Goal: Task Accomplishment & Management: Manage account settings

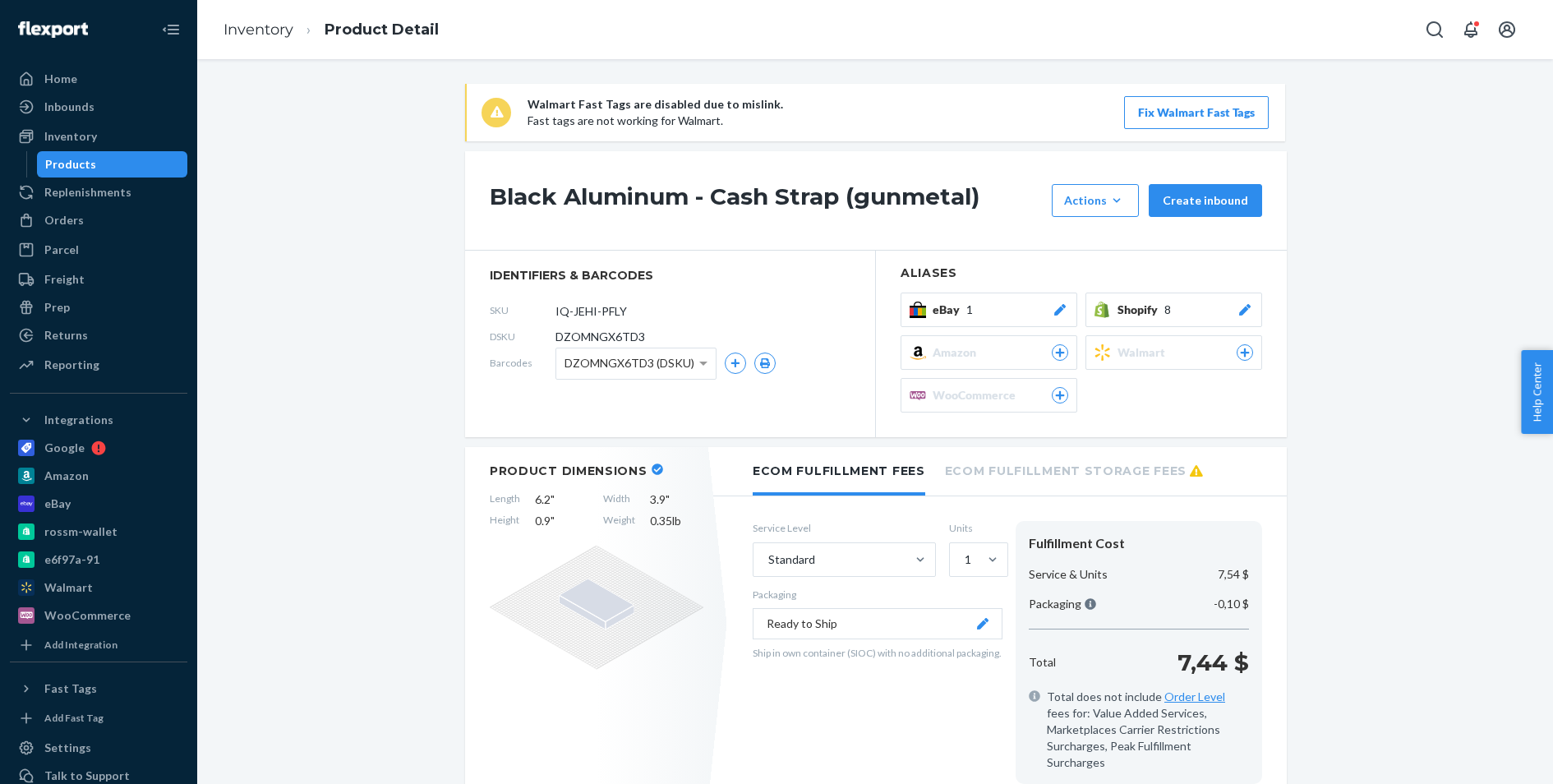
click at [160, 166] on div "Products" at bounding box center [112, 164] width 148 height 23
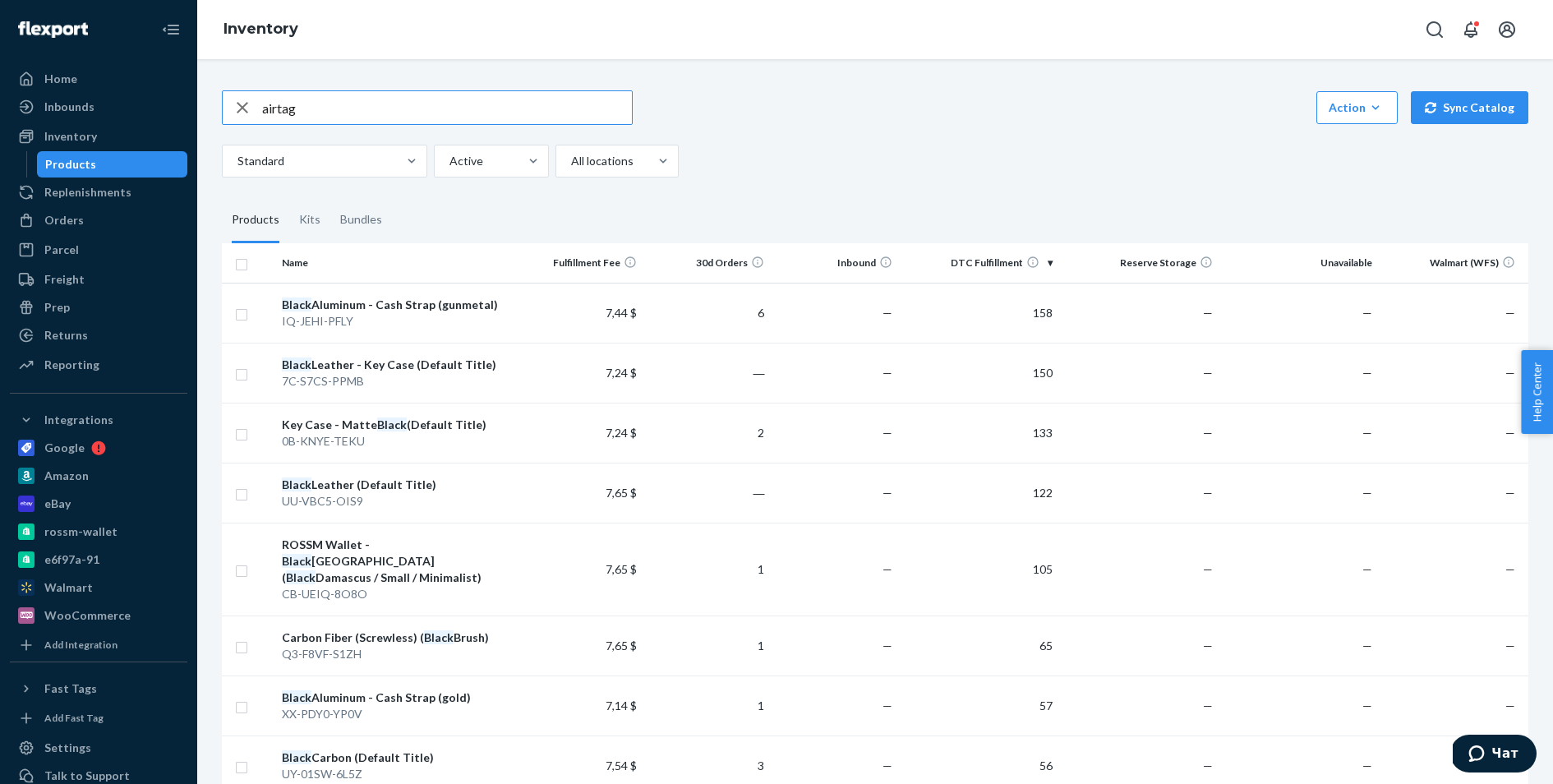
type input "airtag"
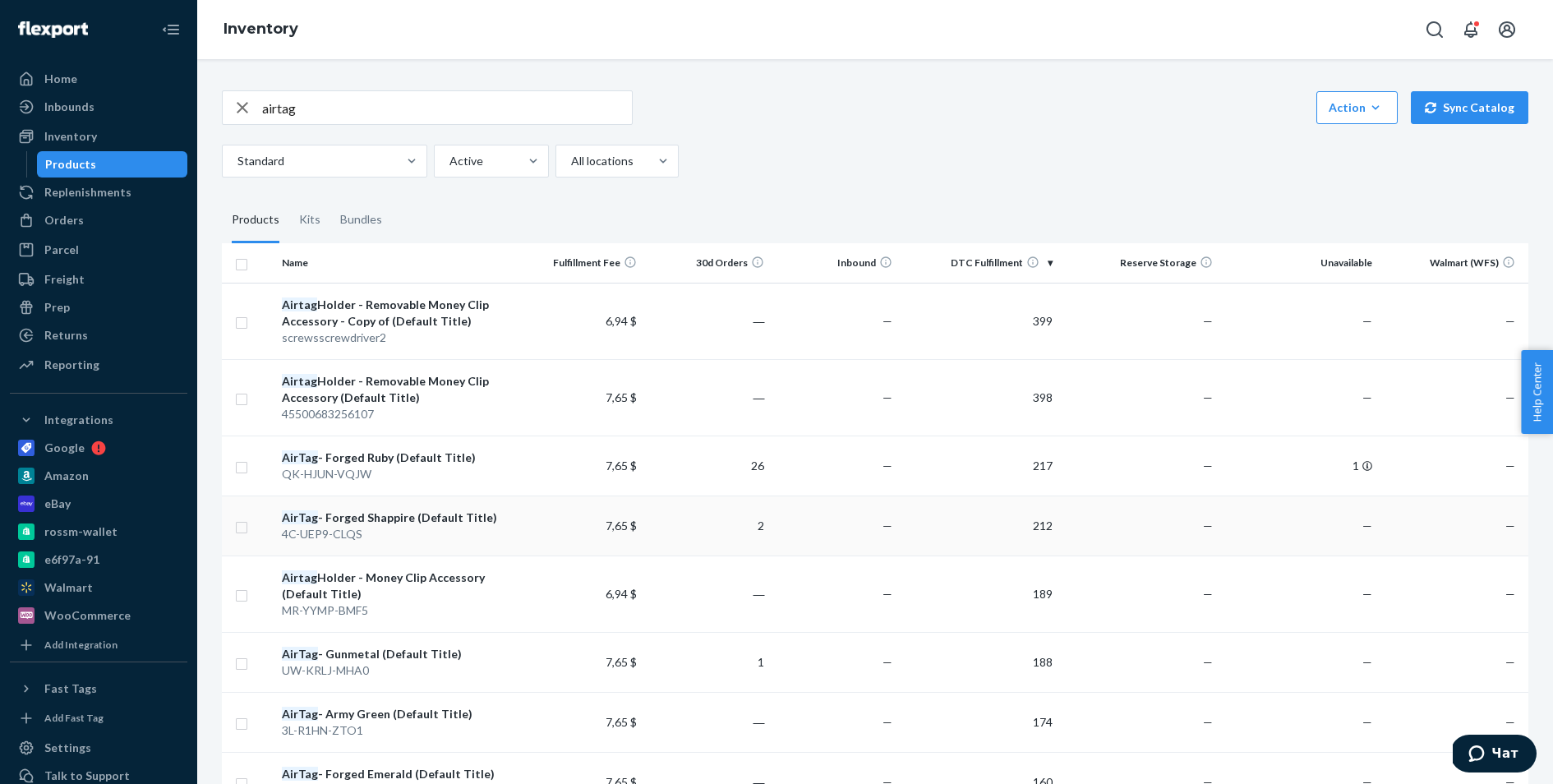
click at [409, 522] on div "AirTag - Forged Shappire (Default Title)" at bounding box center [396, 517] width 227 height 16
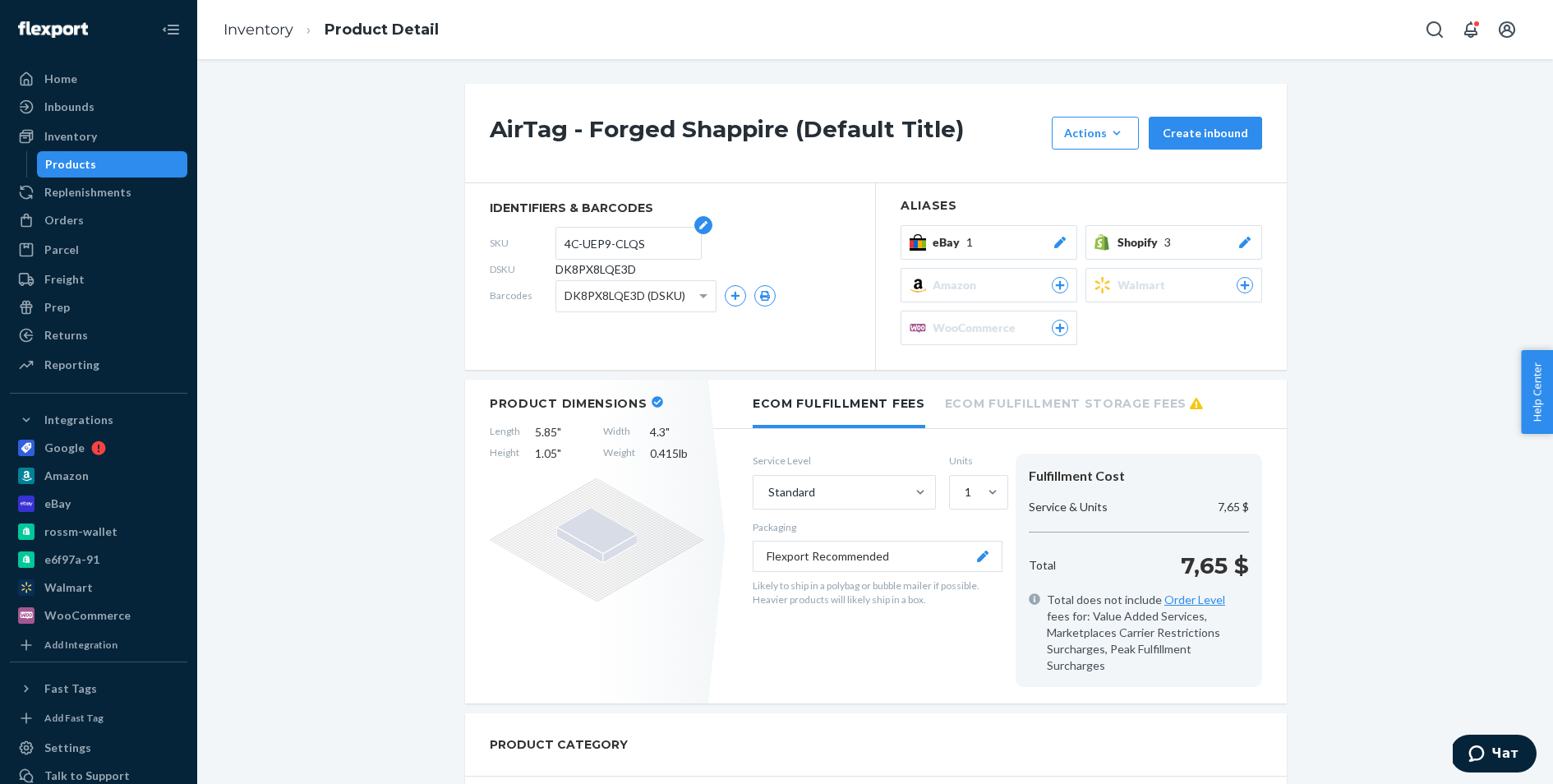
click at [597, 244] on input "4C-UEP9-CLQS" at bounding box center [629, 243] width 128 height 31
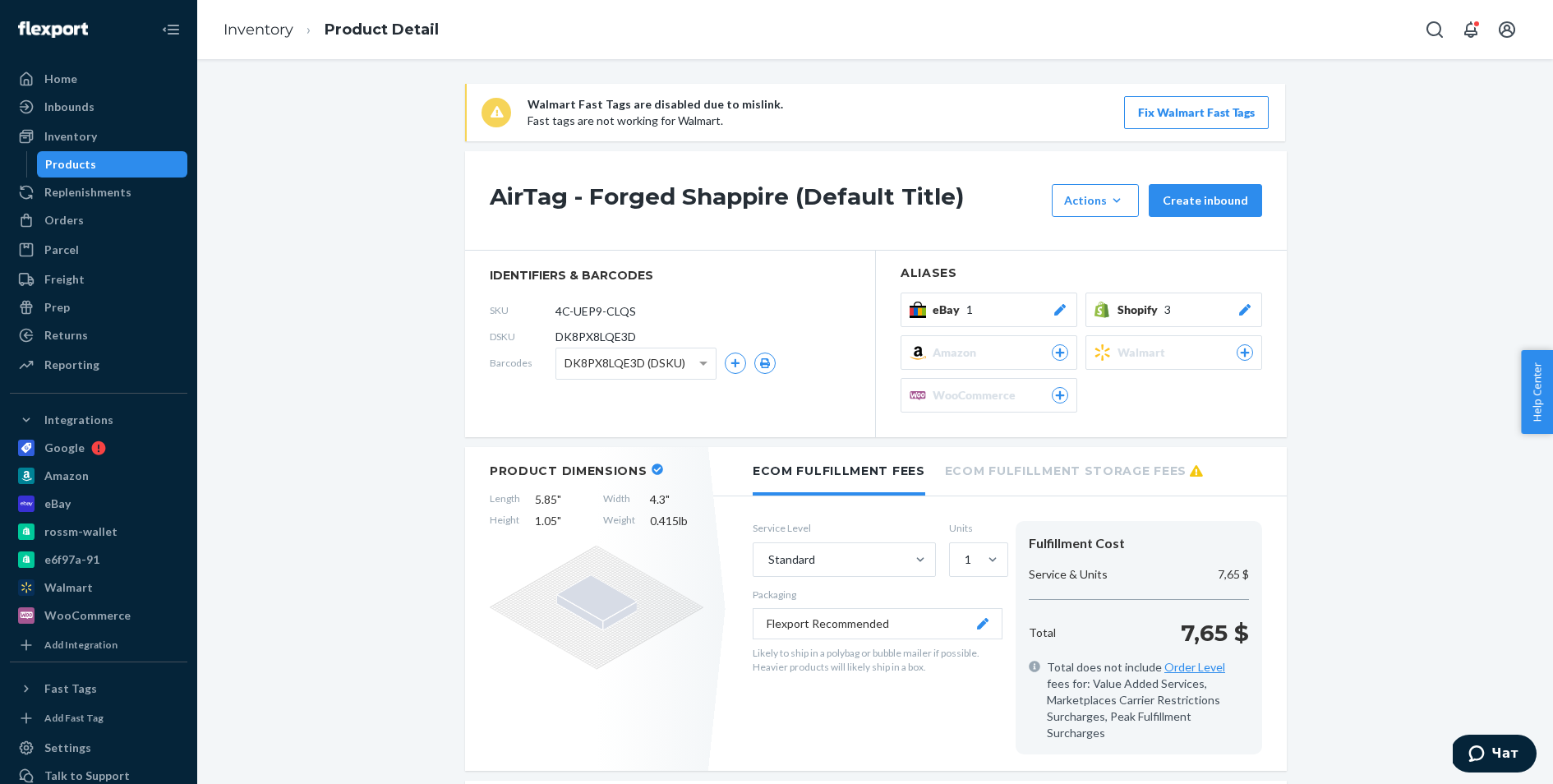
click at [141, 159] on div "Products" at bounding box center [112, 164] width 148 height 23
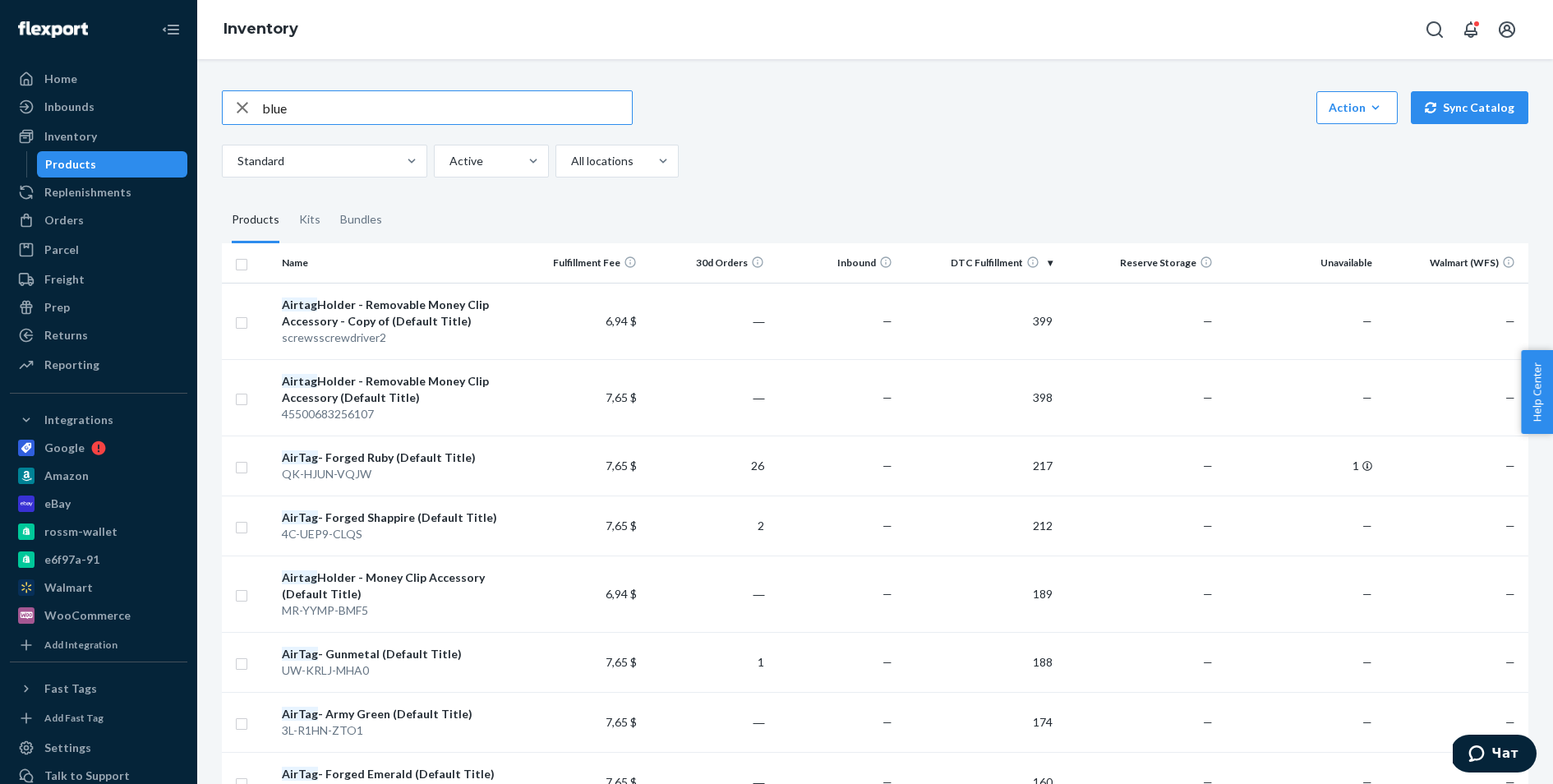
type input "blue"
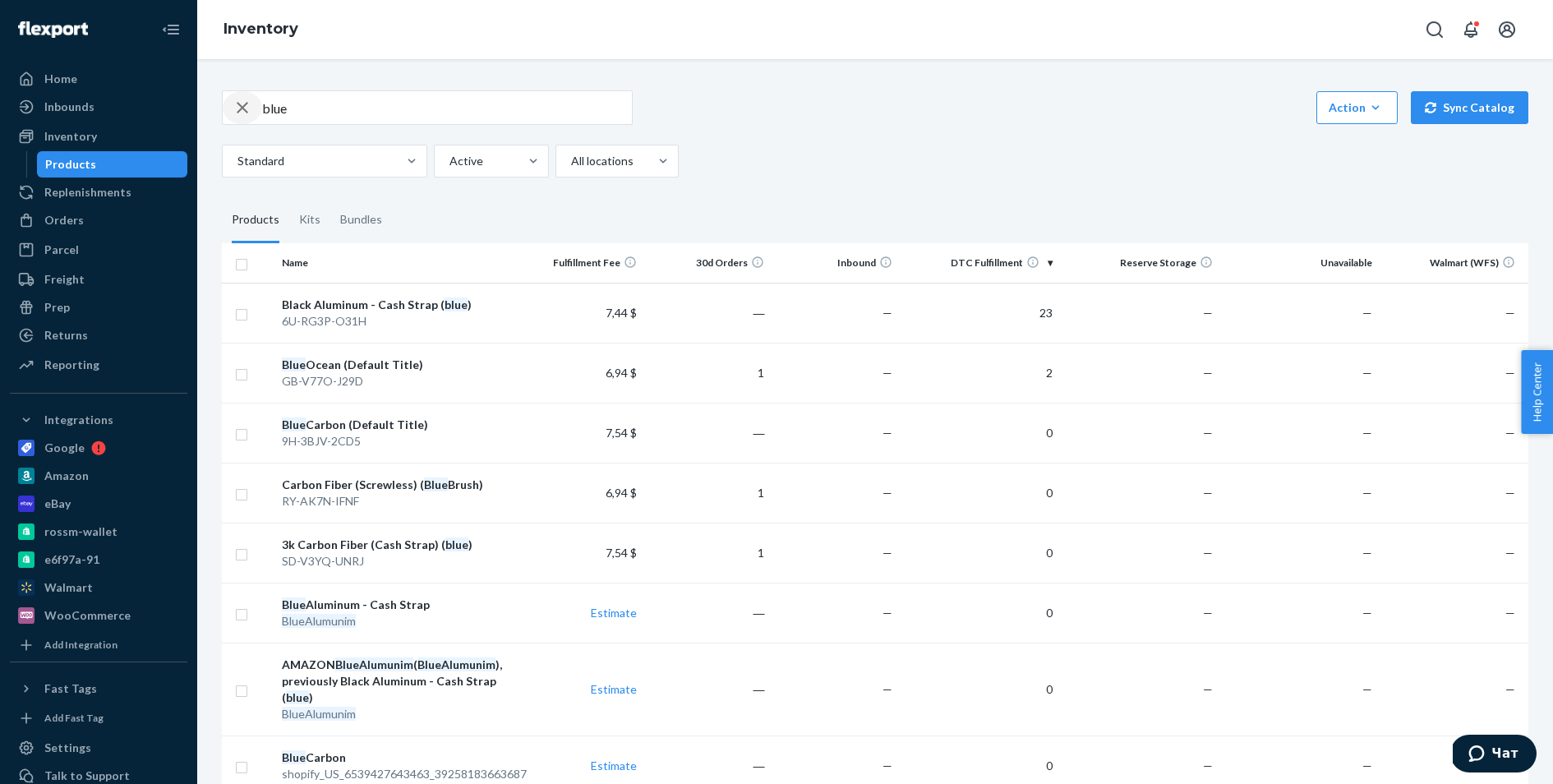
click at [238, 114] on icon "button" at bounding box center [242, 108] width 20 height 32
